Goal: Task Accomplishment & Management: Complete application form

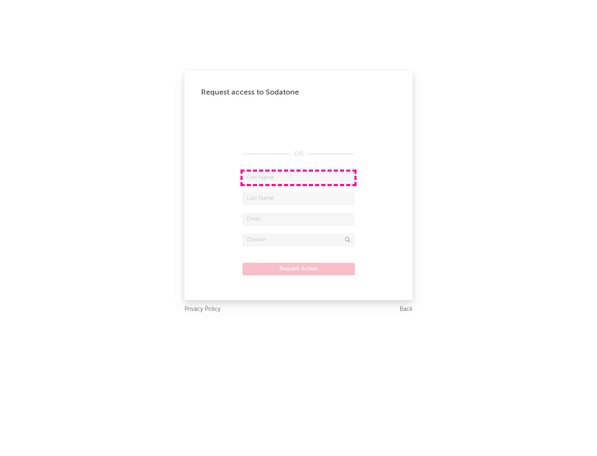
click at [298, 177] on input "text" at bounding box center [299, 178] width 112 height 12
type input "[PERSON_NAME]"
click at [298, 198] on input "text" at bounding box center [299, 198] width 112 height 12
type input "[PERSON_NAME]"
click at [298, 219] on input "text" at bounding box center [299, 219] width 112 height 12
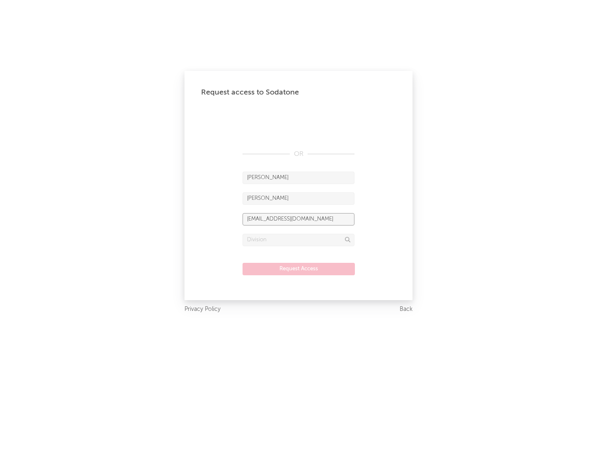
type input "[EMAIL_ADDRESS][DOMAIN_NAME]"
click at [298, 240] on input "text" at bounding box center [299, 240] width 112 height 12
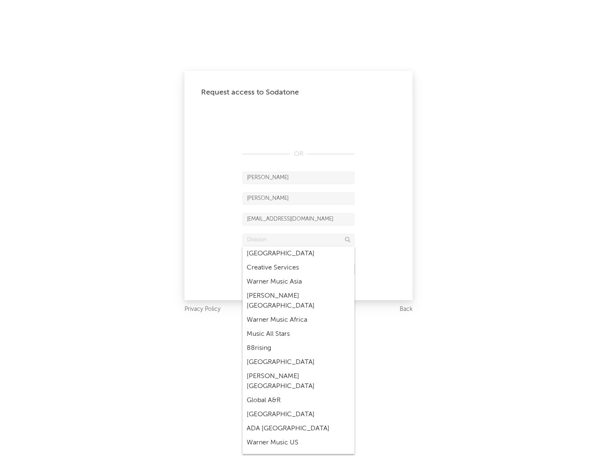
click at [298, 327] on div "Music All Stars" at bounding box center [299, 334] width 112 height 14
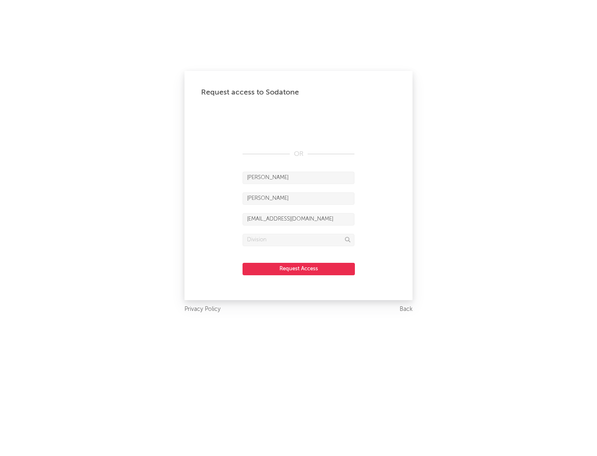
type input "Music All Stars"
click at [298, 269] on button "Request Access" at bounding box center [299, 269] width 112 height 12
